Goal: Find specific page/section: Find specific page/section

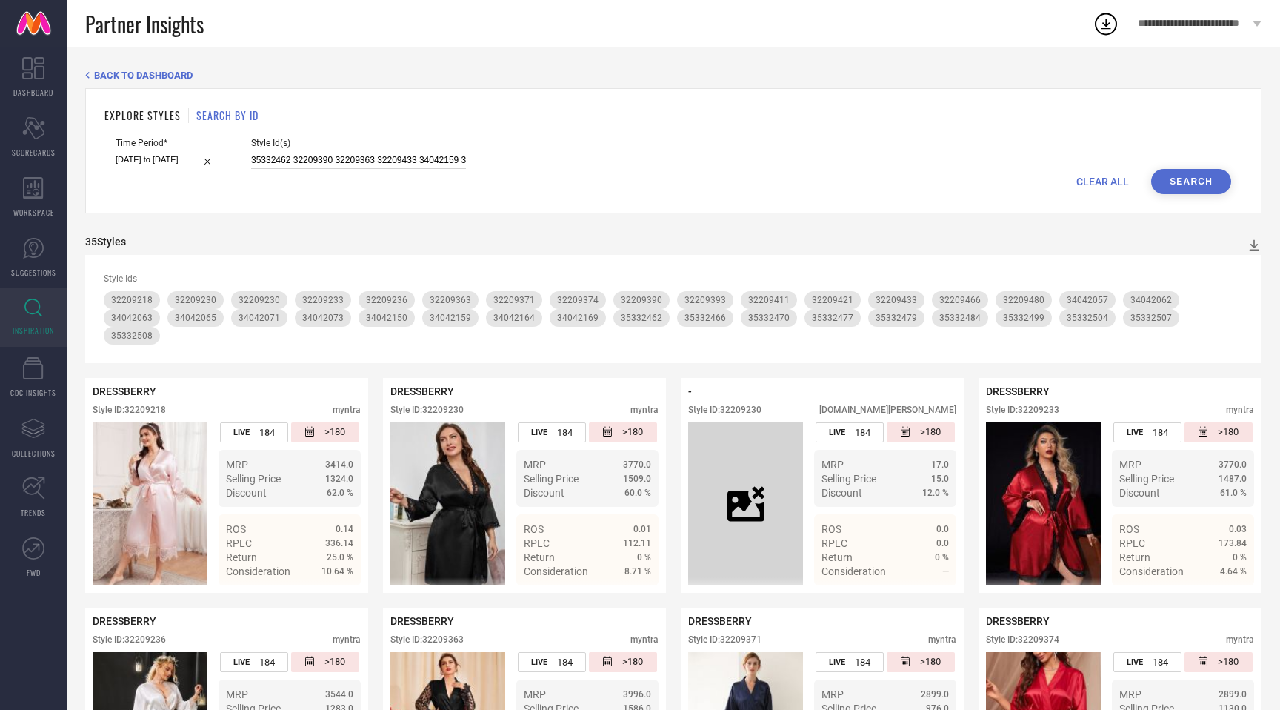
click at [287, 156] on input "35332462 32209390 32209363 32209433 34042159 34042065 32209371 34042057 3220948…" at bounding box center [358, 160] width 215 height 17
paste input "6713928 36713885 36427950 36713935 36427944 31660269 34859635 36713897 30896811…"
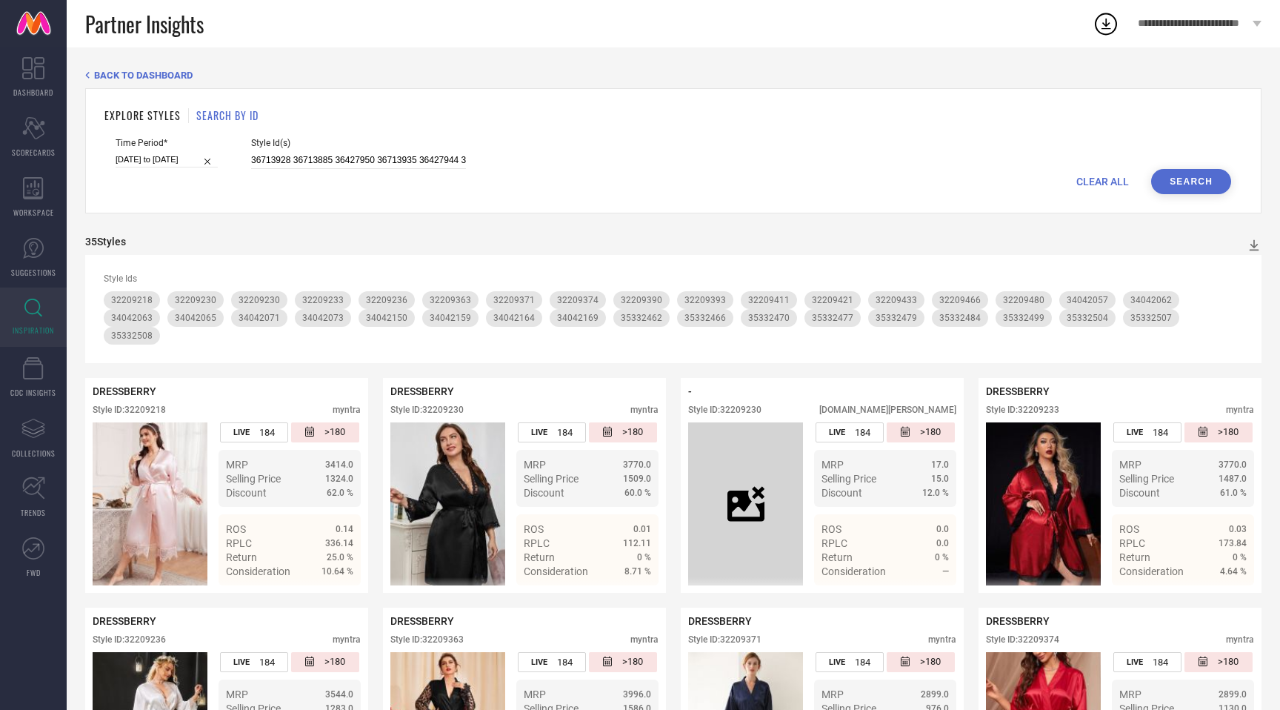
click at [1191, 179] on button "Search" at bounding box center [1191, 181] width 80 height 25
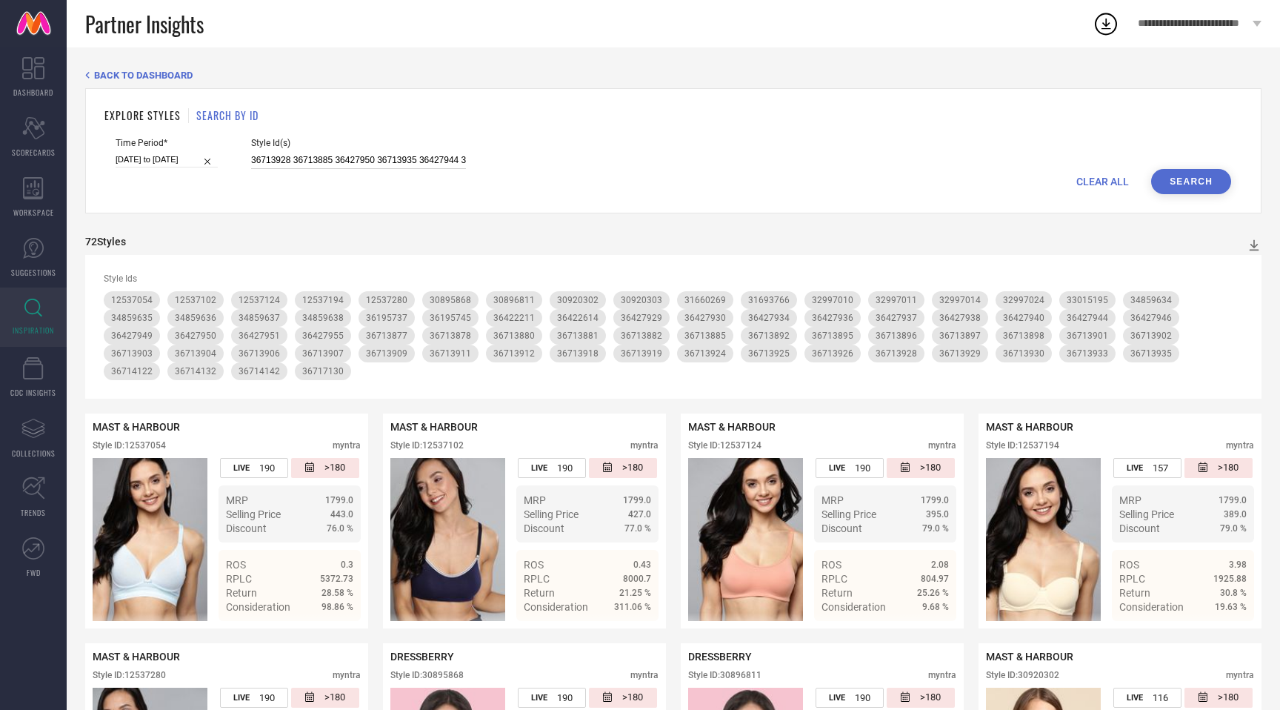
click at [416, 164] on input "36713928 36713885 36427950 36713935 36427944 31660269 34859635 36713897 3089681…" at bounding box center [358, 160] width 215 height 17
paste input "879 36713883 30895878 36427939 36713894 36714176 12537160 36427932 36427953 367…"
click at [1185, 182] on button "Search" at bounding box center [1191, 181] width 80 height 25
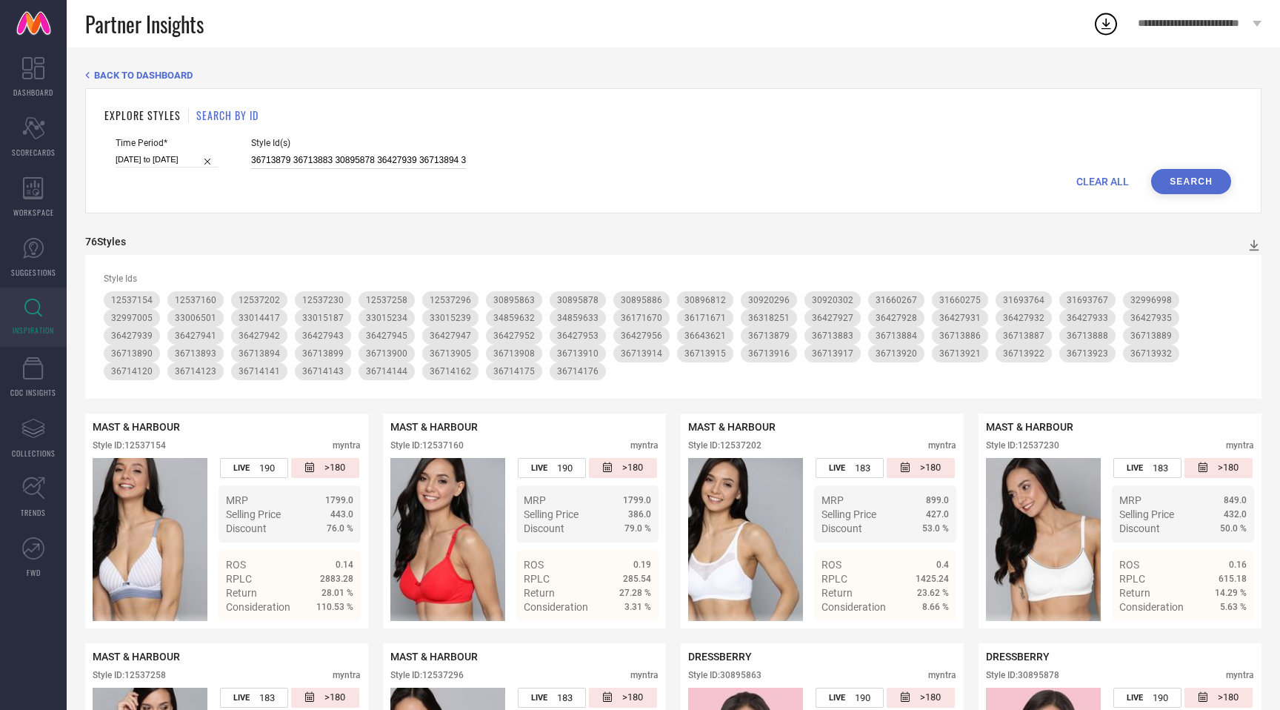
click at [323, 153] on input "36713879 36713883 30895878 36427939 36713894 36714176 12537160 36427932 3642795…" at bounding box center [358, 160] width 215 height 17
paste input "5130392 35130407 35130405 35130406 21867410 35130399 21867420 35130397 35130409…"
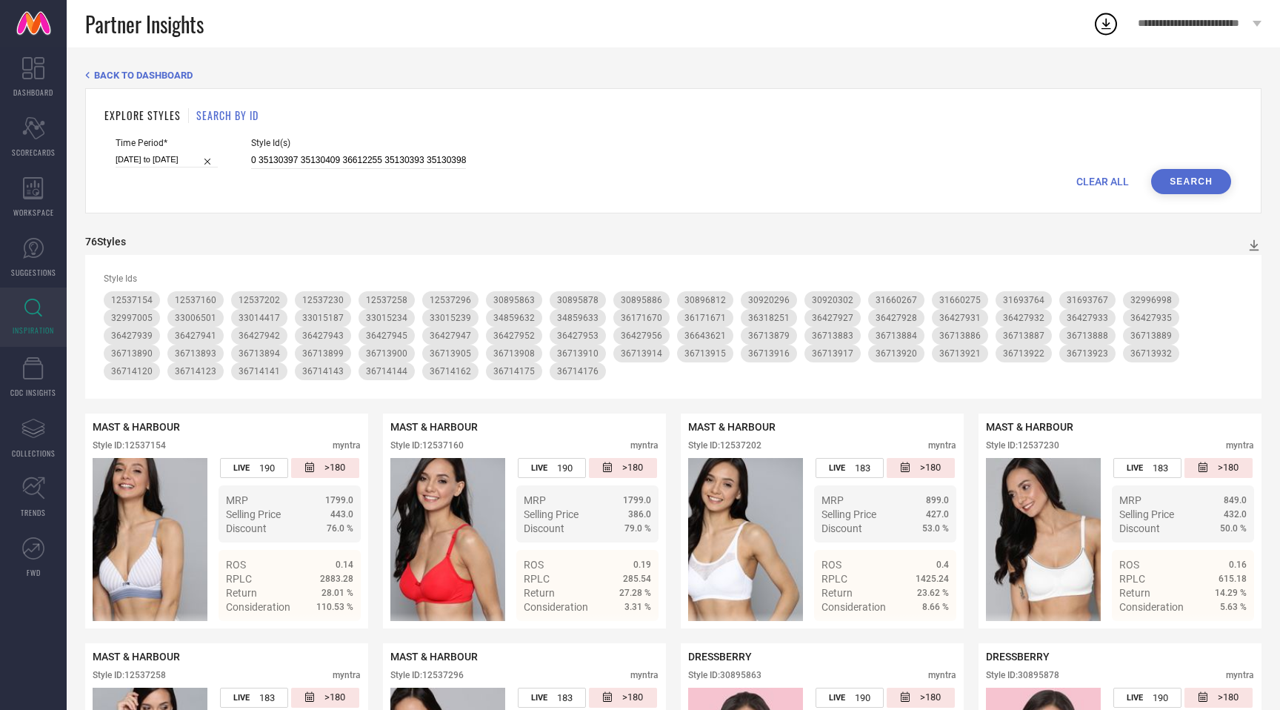
click at [1194, 179] on button "Search" at bounding box center [1191, 181] width 80 height 25
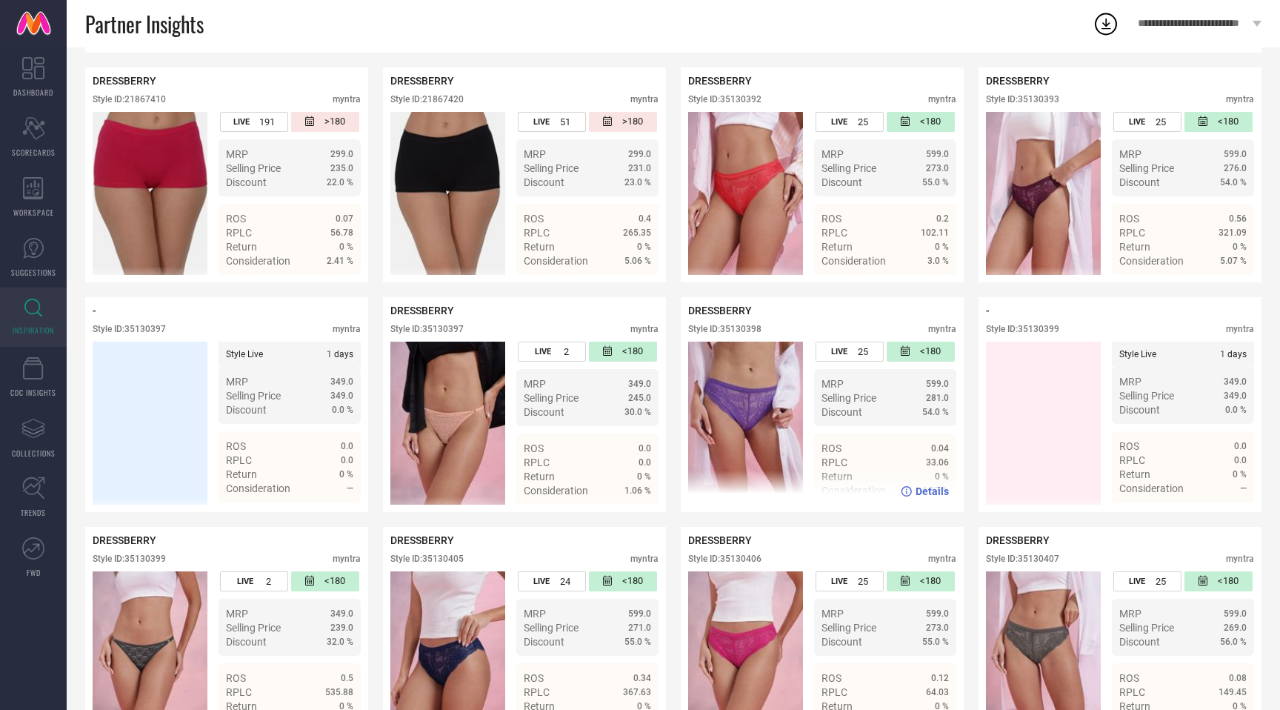
scroll to position [0, 0]
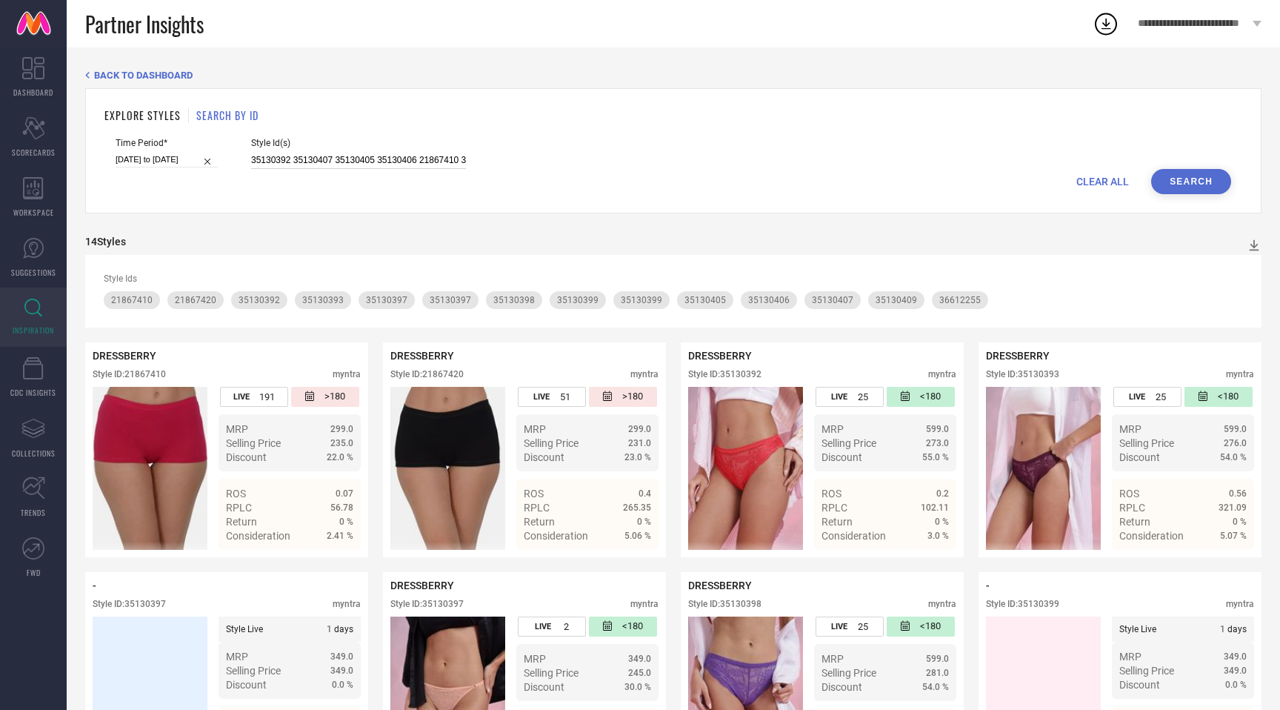
click at [376, 153] on input "35130392 35130407 35130405 35130406 21867410 35130399 21867420 35130397 3513040…" at bounding box center [358, 160] width 215 height 17
paste input "4042147 21877632 35846671 21877586 36207037 21877578 36057854 21877630 36207048…"
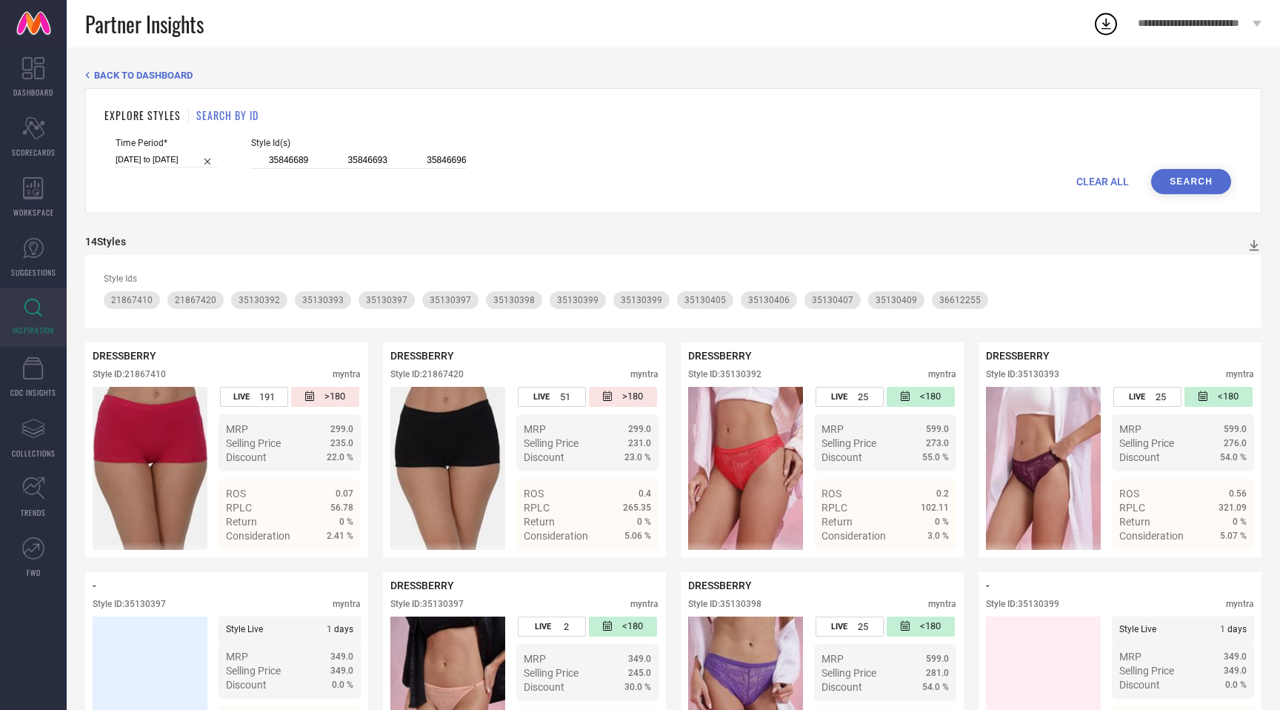
click at [1196, 182] on button "Search" at bounding box center [1191, 181] width 80 height 25
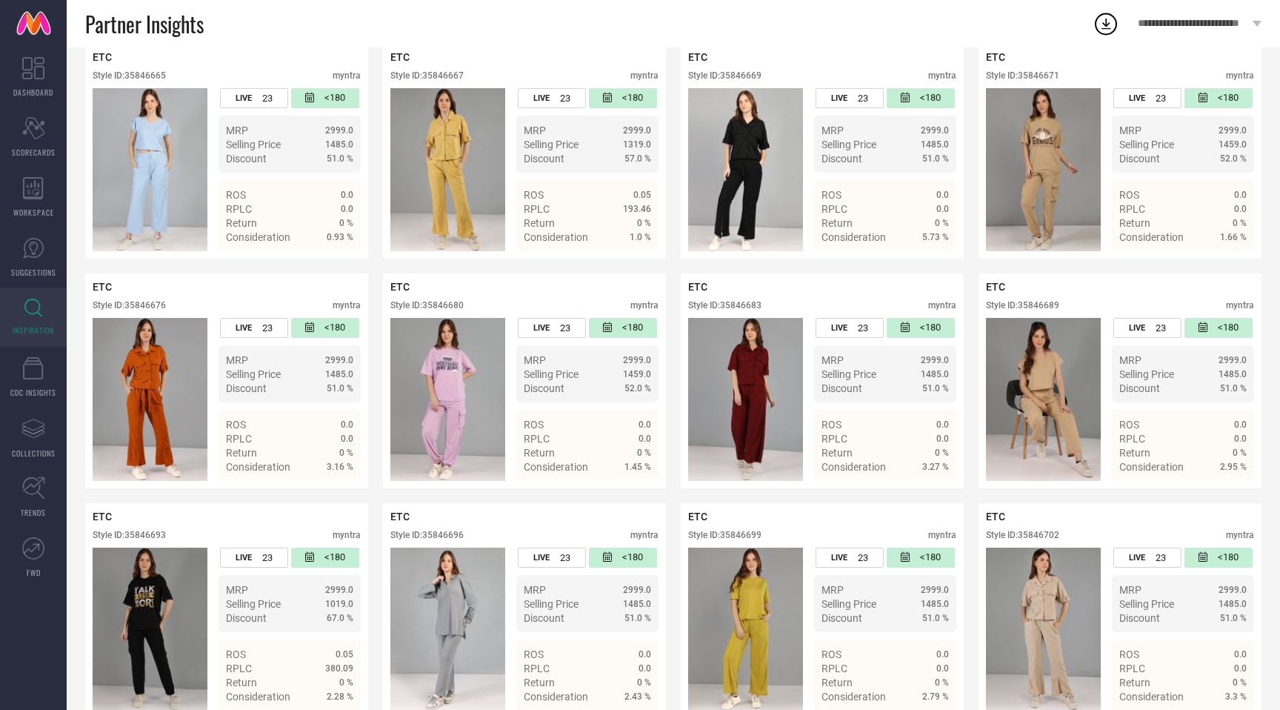
scroll to position [0, 0]
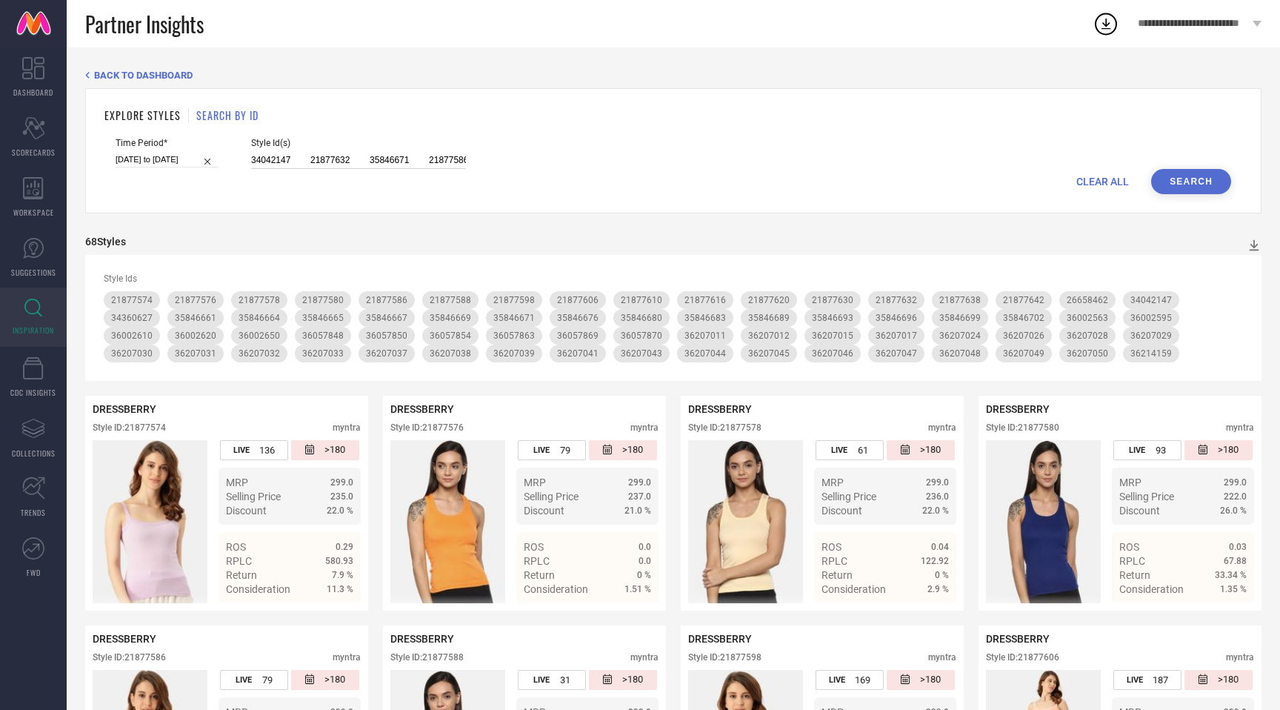
click at [323, 163] on input "34042147 21877632 35846671 21877586 36207037 21877578 36057854 21877630 3620704…" at bounding box center [358, 160] width 215 height 17
paste input "6528761 36164284 36164248 32915166 36164190 36528758 34042170 34037917 32209455…"
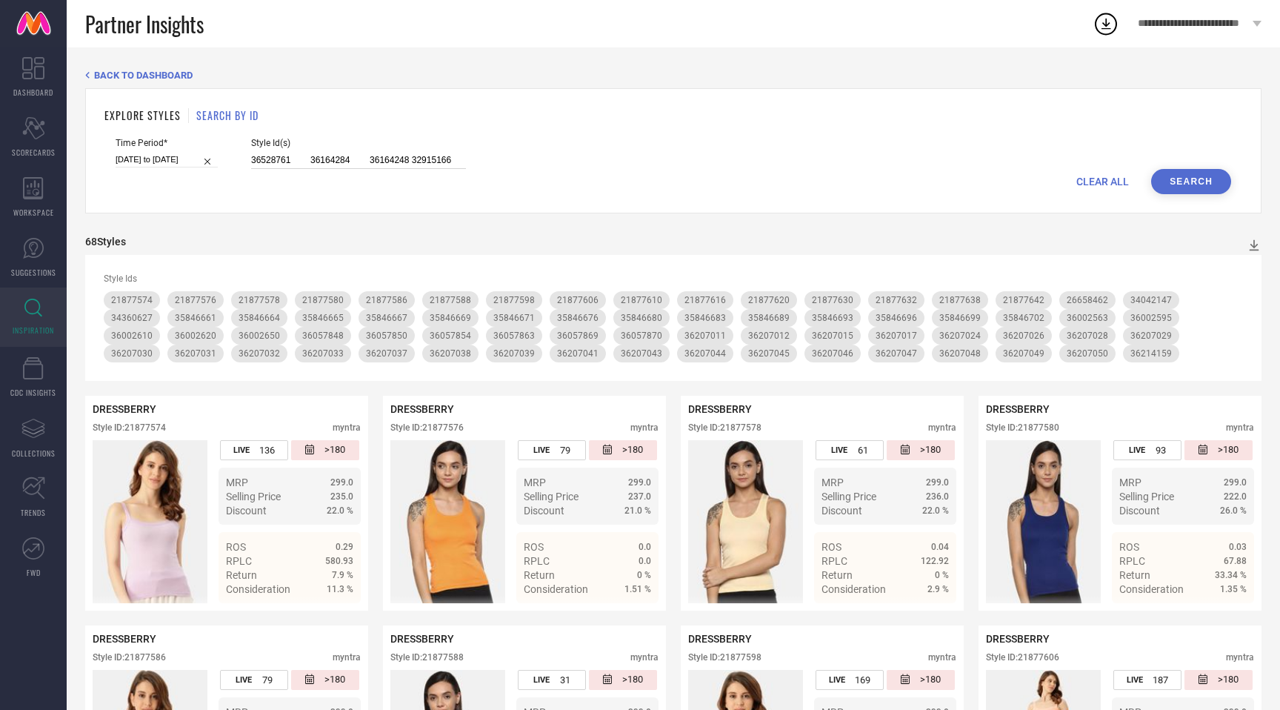
scroll to position [0, 4922]
type input "36528761 36164284 36164248 32915166 36164190 36528758 34042170 34037917 3220945…"
click at [1180, 185] on button "Search" at bounding box center [1191, 181] width 80 height 25
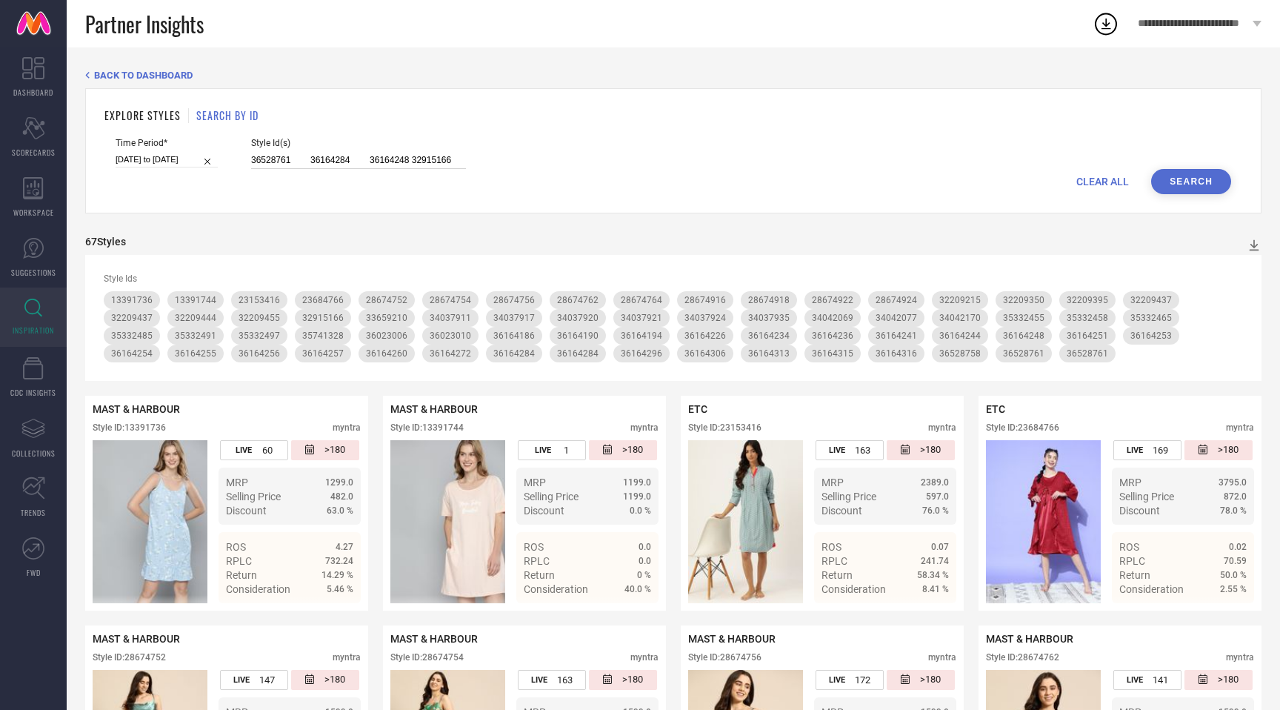
click at [383, 164] on input "36528761 36164284 36164248 32915166 36164190 36528758 34042170 34037917 3220945…" at bounding box center [358, 160] width 215 height 17
paste input "34153150 36448037 36404384 36404379 36574919 36625608 36627789 36628638 3448312…"
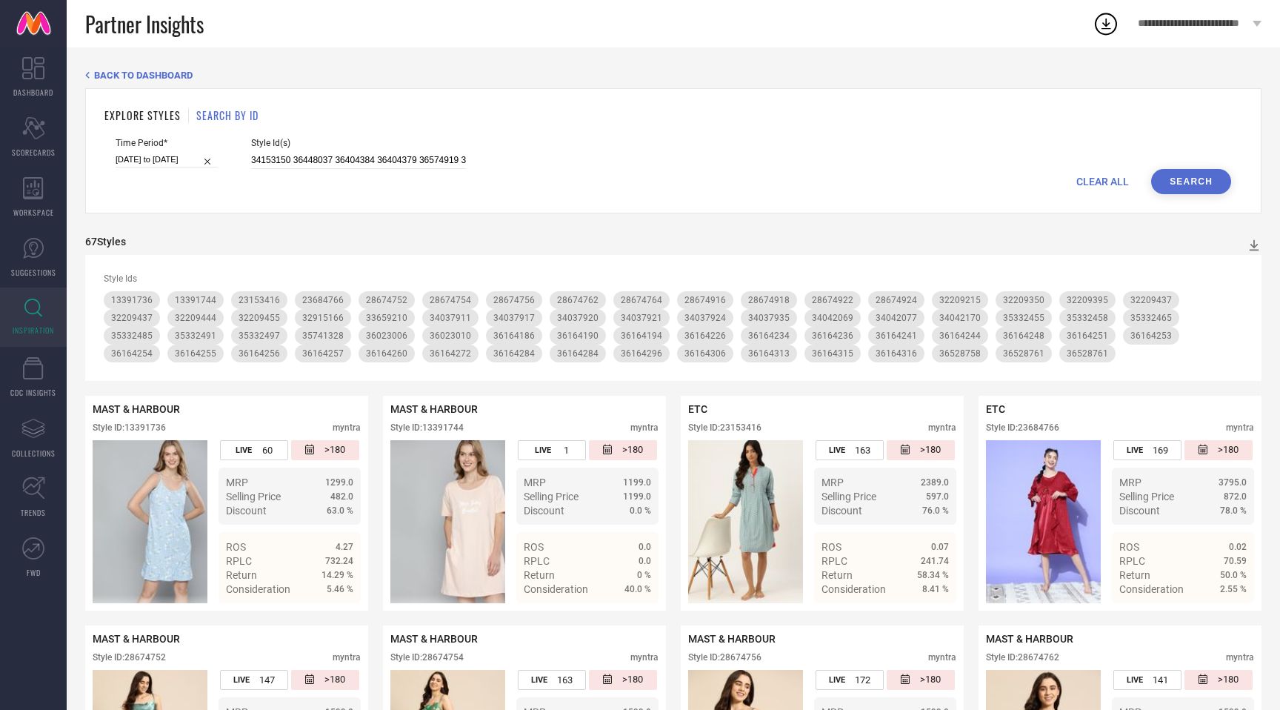
click at [1187, 176] on button "Search" at bounding box center [1191, 181] width 80 height 25
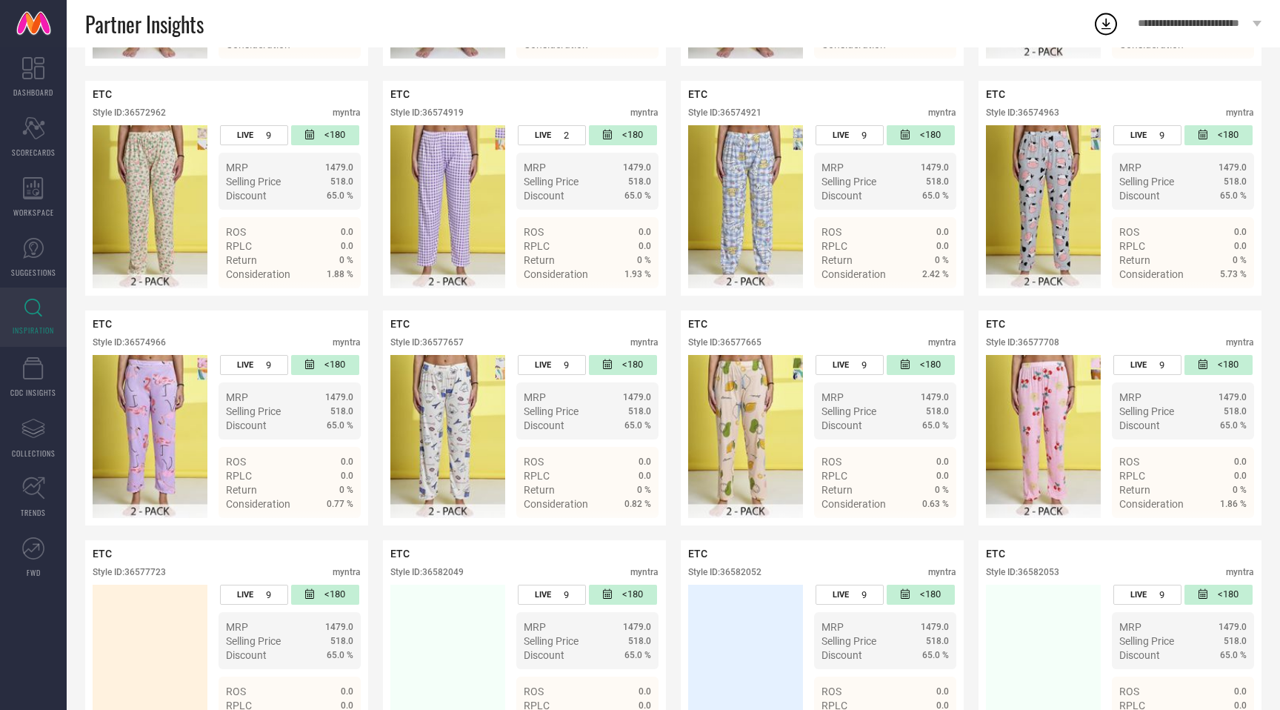
scroll to position [3434, 0]
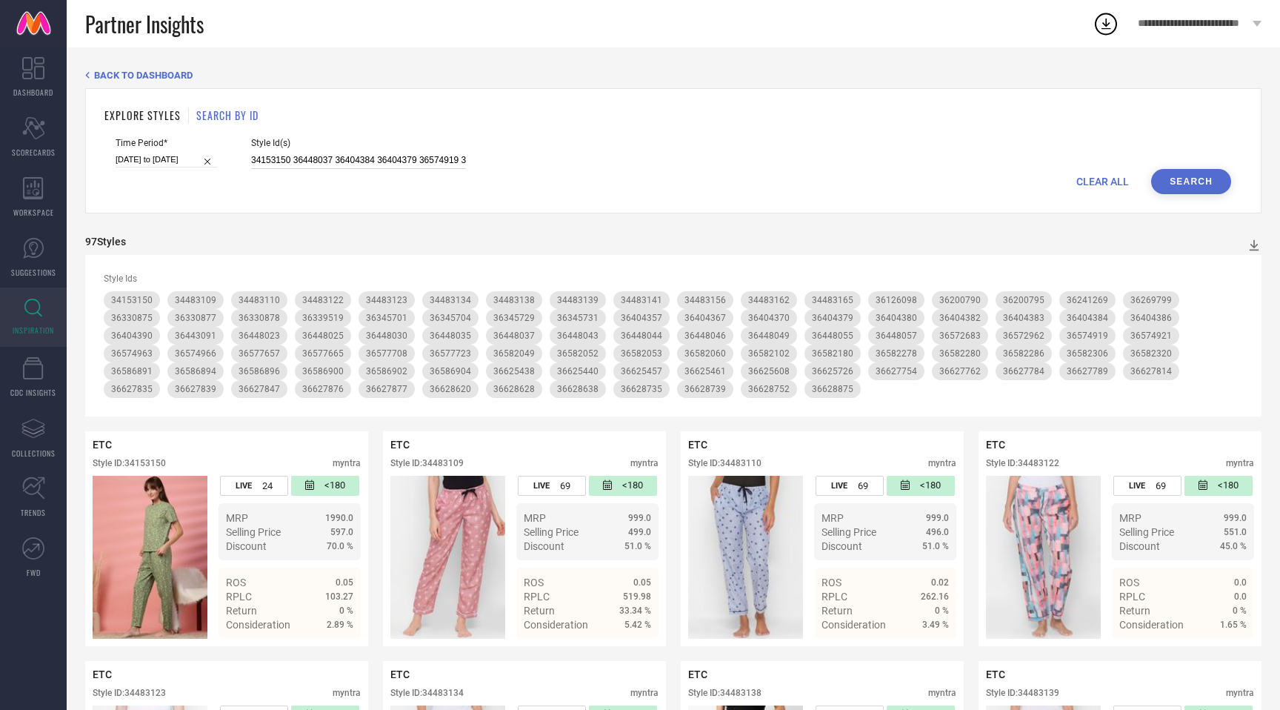
click at [381, 167] on input "34153150 36448037 36404384 36404379 36574919 36625608 36627789 36628638 3448312…" at bounding box center [358, 160] width 215 height 17
paste input "6582231 36582283 34483157 36200797 36345699 22216108 36540696 34483133 22216102…"
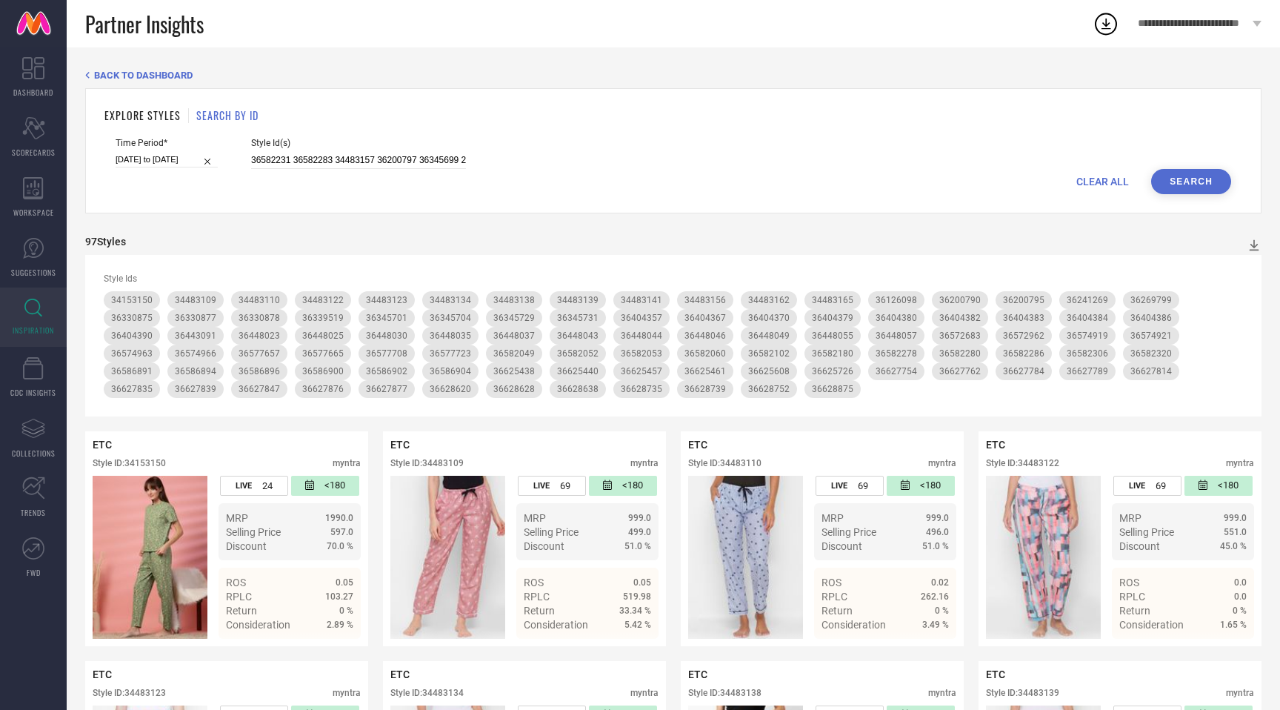
click at [1186, 184] on button "Search" at bounding box center [1191, 181] width 80 height 25
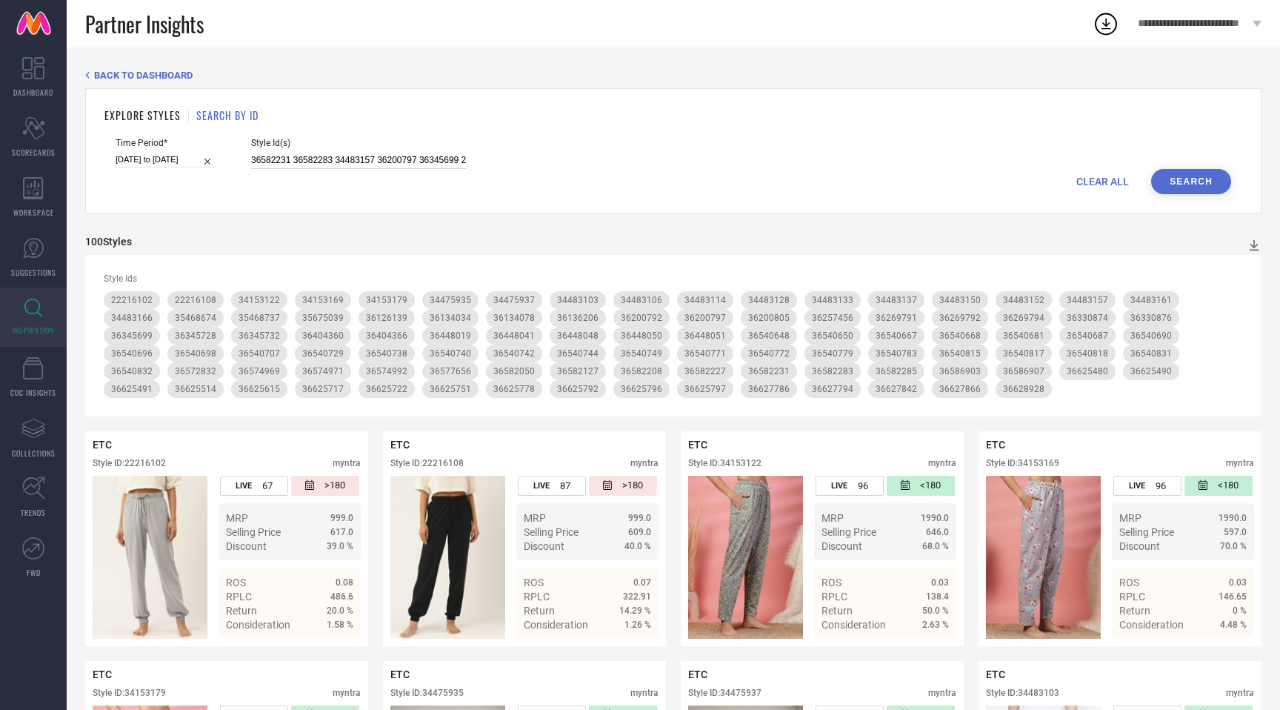
click at [395, 155] on input "36582231 36582283 34483157 36200797 36345699 22216108 36540696 34483133 2221610…" at bounding box center [358, 160] width 215 height 17
paste input "4153155 34153137 34131918 35468682 34153143 35468666 35675058 34880189 34880190…"
click at [1194, 177] on button "Search" at bounding box center [1191, 181] width 80 height 25
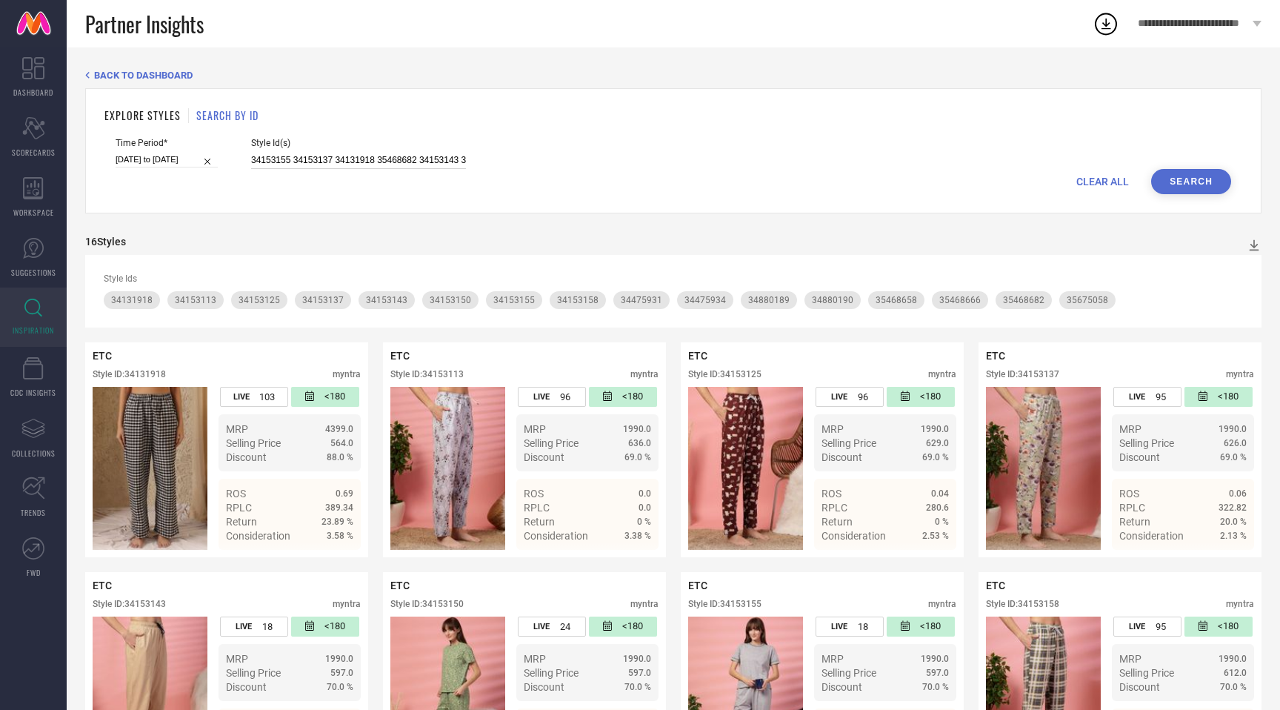
click at [311, 154] on input "34153155 34153137 34131918 35468682 34153143 35468666 35675058 34880189 3488019…" at bounding box center [358, 160] width 215 height 17
paste input "5332462 32209390 32209363 32209433 34042159 34042065 32209371 34042057 32209480…"
click at [1196, 177] on button "Search" at bounding box center [1191, 181] width 80 height 25
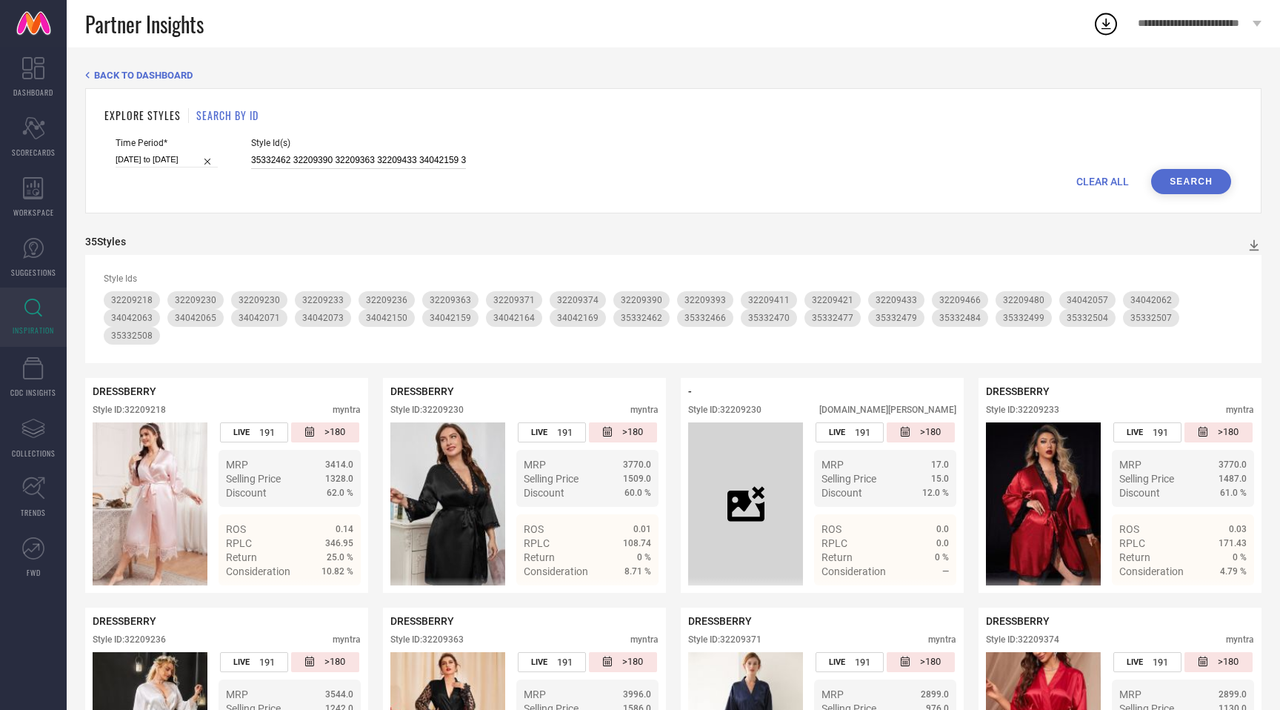
click at [379, 162] on input "35332462 32209390 32209363 32209433 34042159 34042065 32209371 34042057 3220948…" at bounding box center [358, 160] width 215 height 17
paste input "3628701 33628782 33720224 33628870 33627130 27266730 33627126 33662128 33627868…"
click at [1180, 180] on button "Search" at bounding box center [1191, 181] width 80 height 25
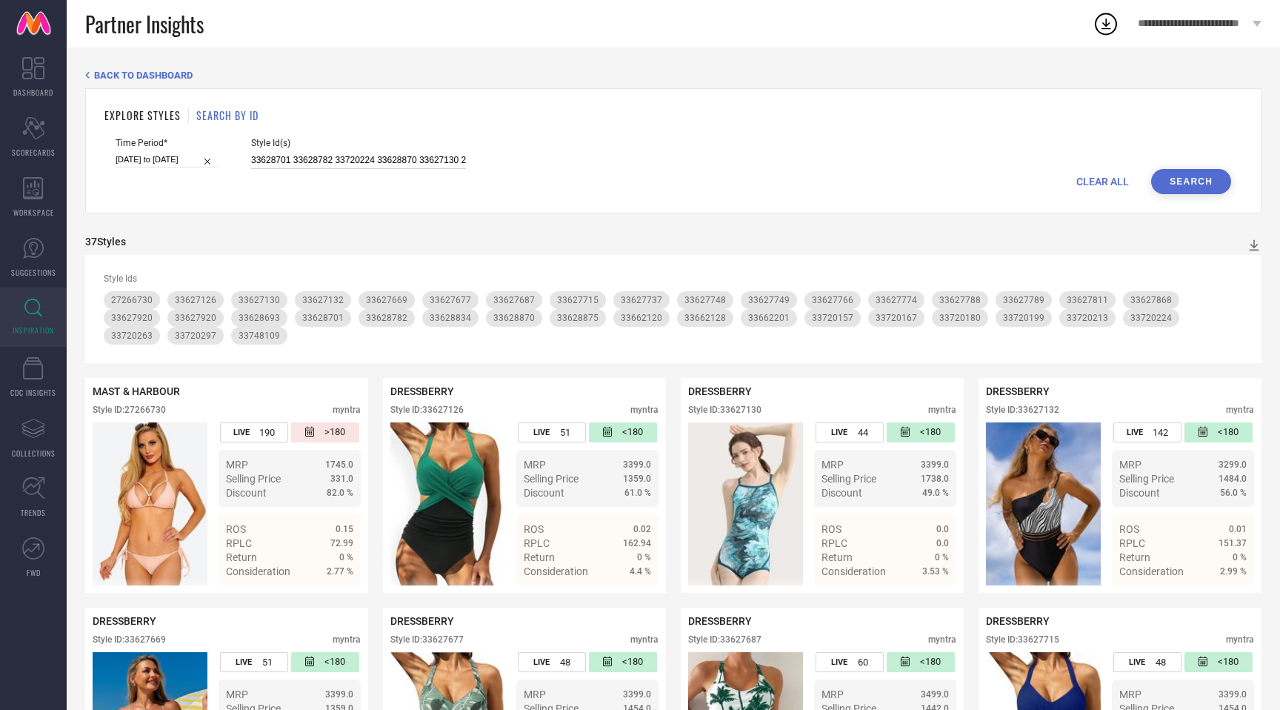
click at [325, 159] on input "33628701 33628782 33720224 33628870 33627130 27266730 33627126 33662128 3362786…" at bounding box center [358, 160] width 215 height 17
paste input "720292 33627357 33662168 33627724 33628848 33627763 33627783 33627791 33627778 …"
click at [1179, 183] on button "Search" at bounding box center [1191, 181] width 80 height 25
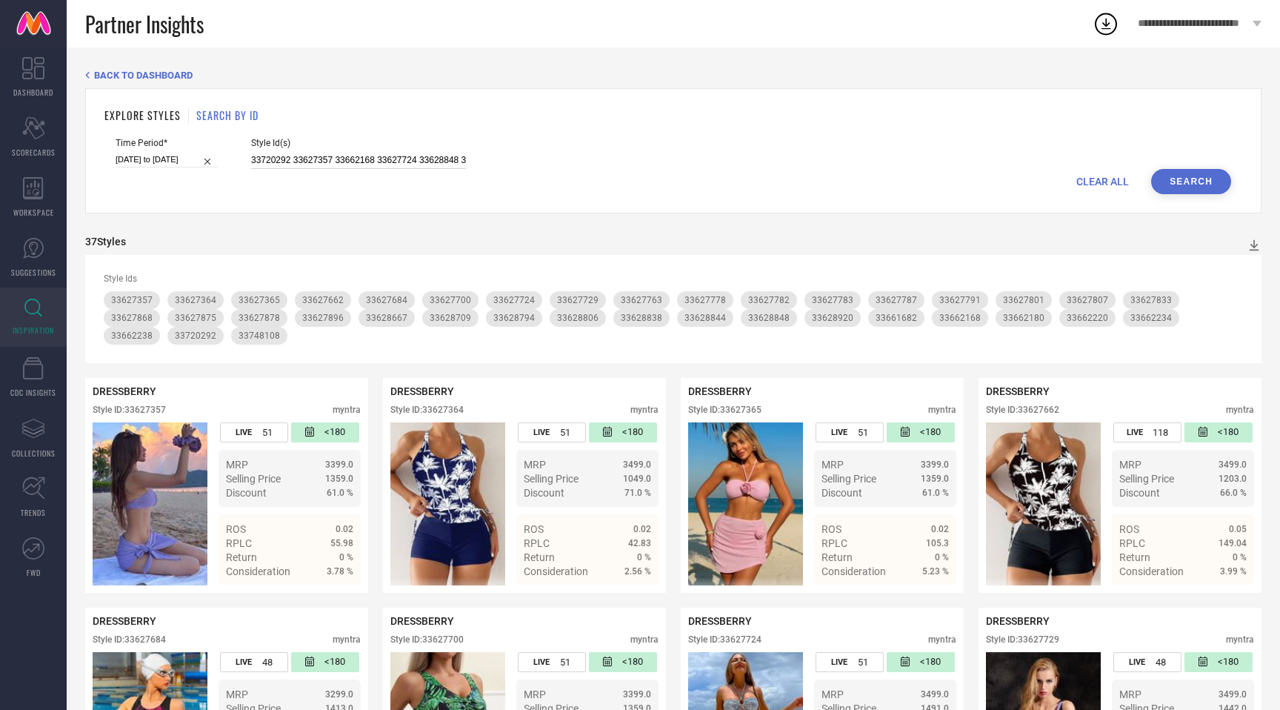
click at [425, 157] on input "33720292 33627357 33662168 33627724 33628848 33627763 33627783 33627791 3362777…" at bounding box center [358, 160] width 215 height 17
paste input "23 33662168 33627726 33627901 33627689 33627710 33628915 33628859 33720234 3366…"
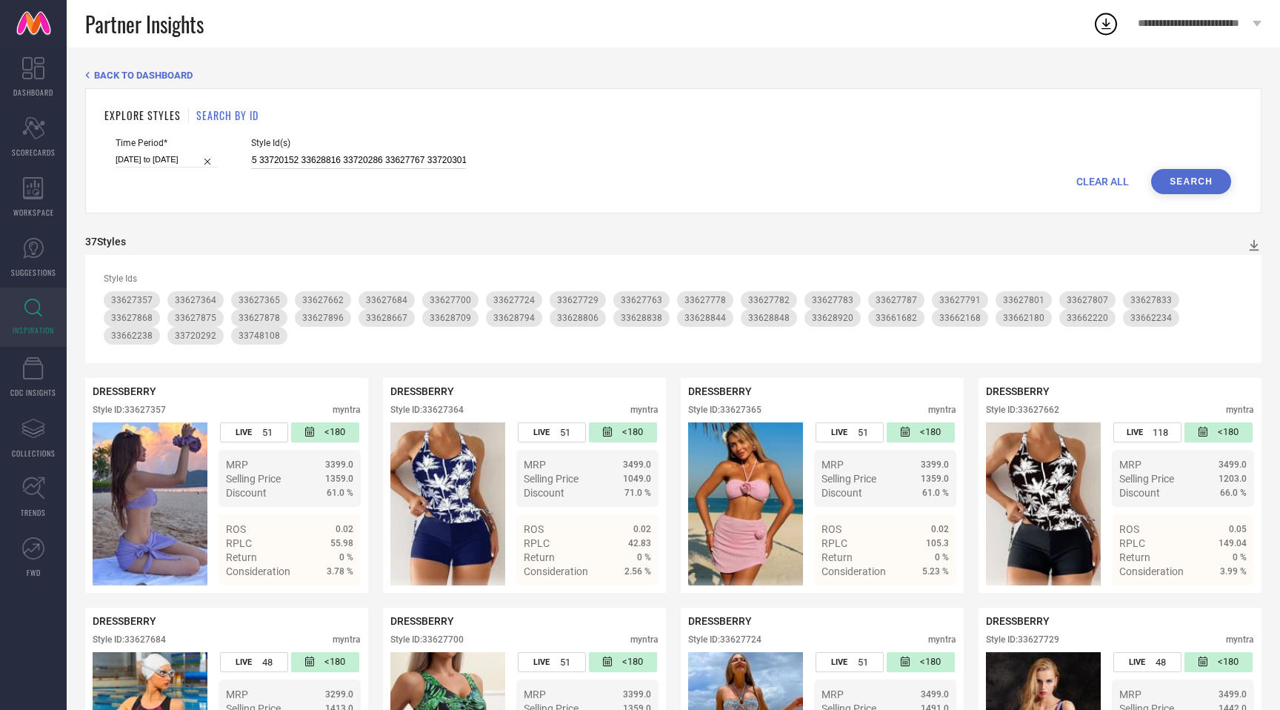
type input "33720223 33662168 33627726 33627901 33627689 33627710 33628915 33628859 3372023…"
click at [1206, 173] on button "Search" at bounding box center [1191, 181] width 80 height 25
